Goal: Check status: Check status

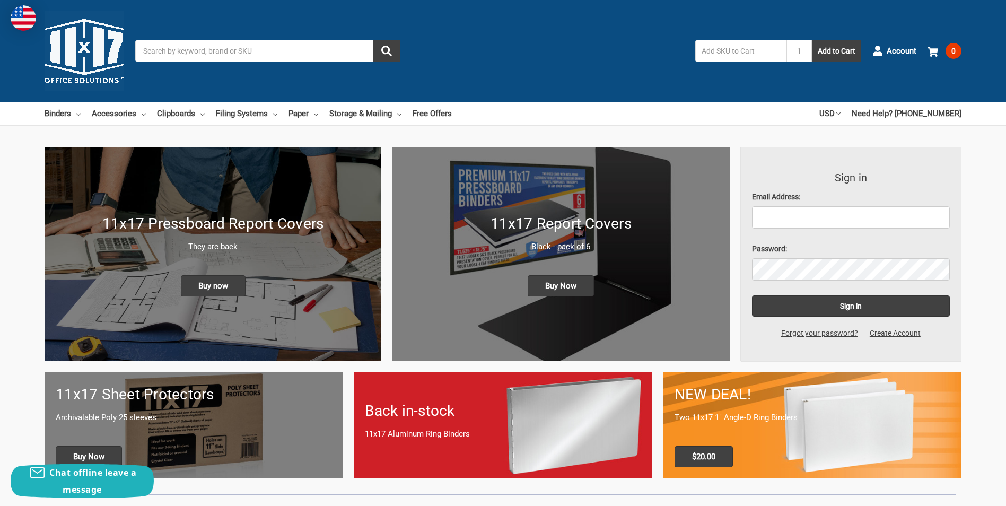
type input "[PERSON_NAME][EMAIL_ADDRESS][PERSON_NAME][DOMAIN_NAME]"
click at [752, 295] on input "Sign in" at bounding box center [851, 305] width 198 height 21
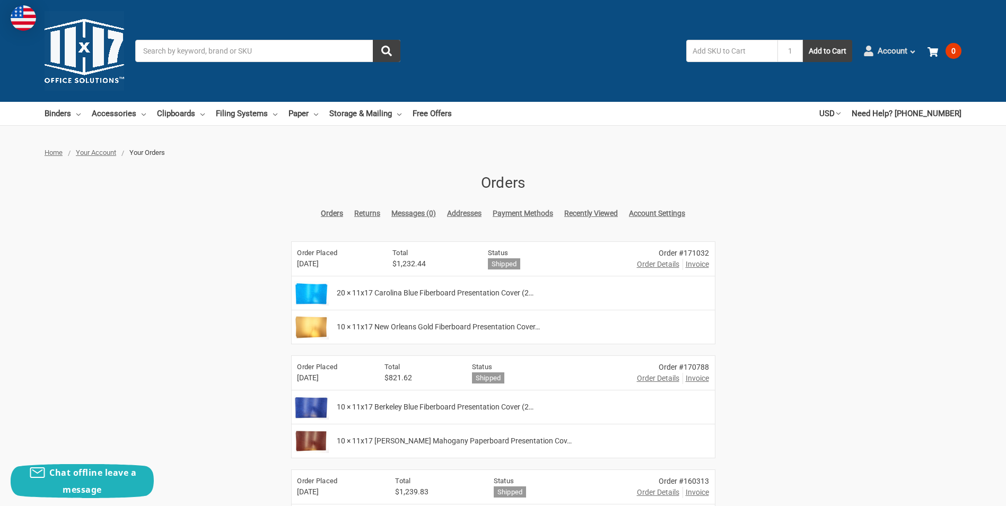
click at [912, 47] on span at bounding box center [912, 50] width 7 height 7
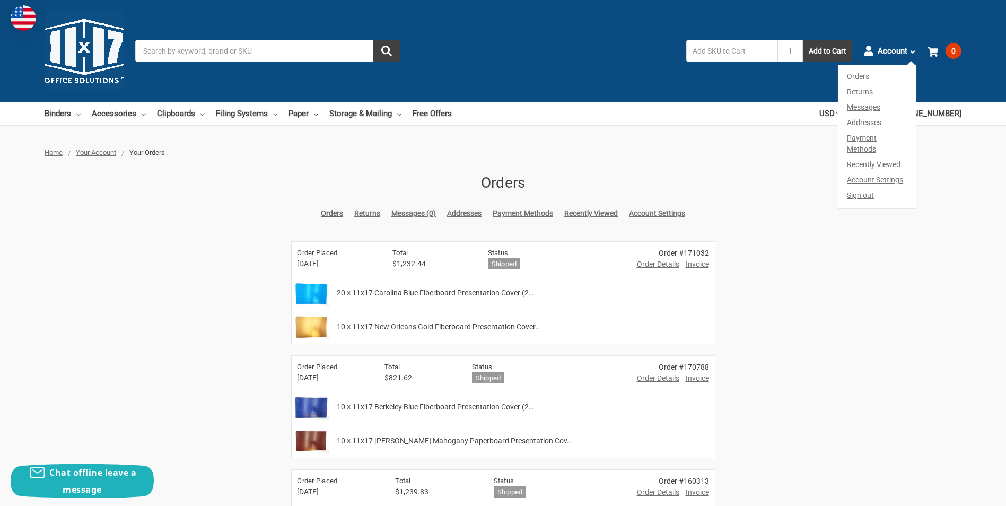
click at [865, 75] on link "Orders" at bounding box center [876, 74] width 77 height 19
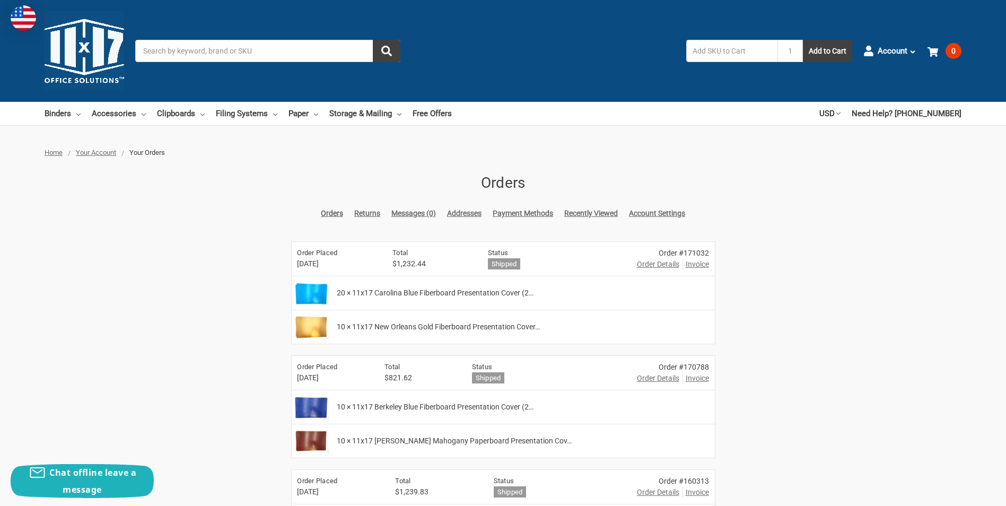
click at [696, 265] on span "Invoice" at bounding box center [697, 264] width 23 height 11
